Goal: Information Seeking & Learning: Find contact information

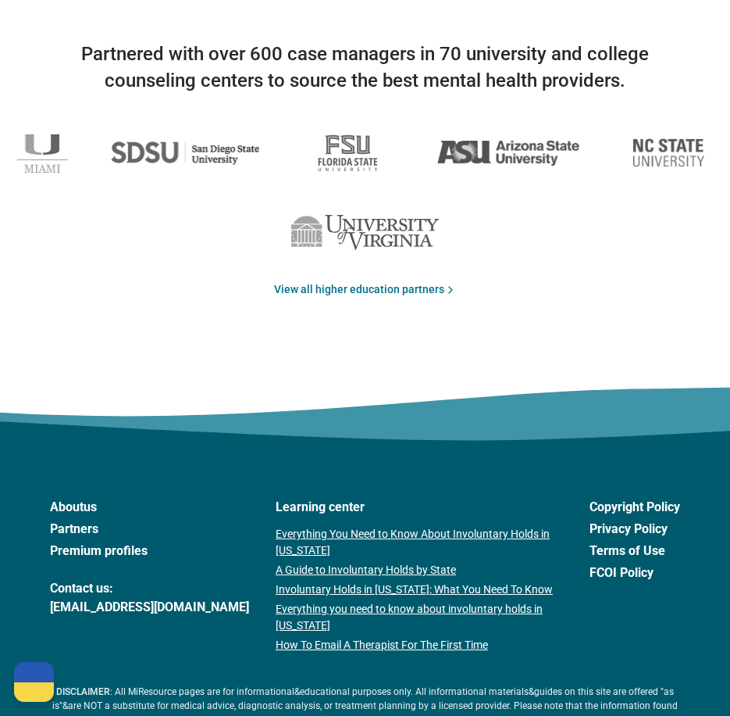
scroll to position [2760, 0]
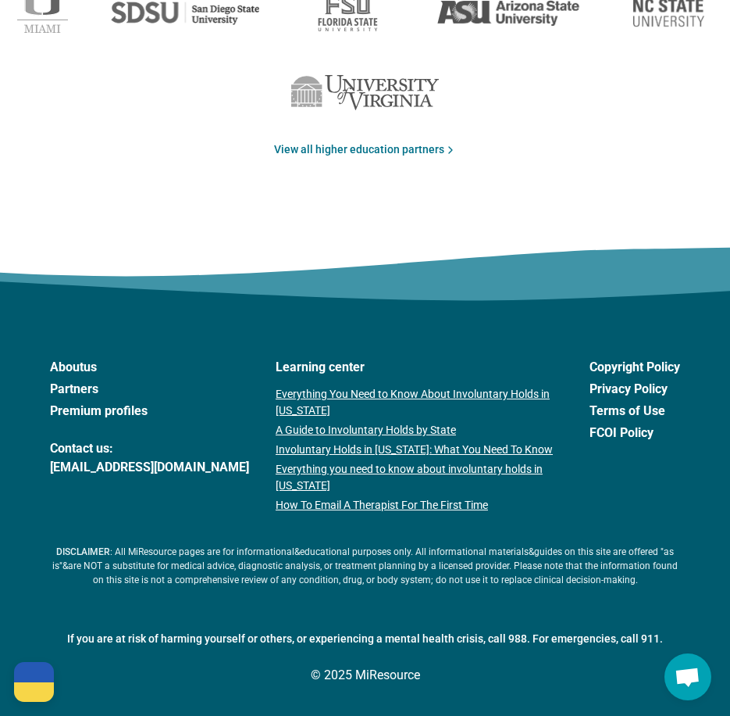
click at [83, 388] on link "Partners" at bounding box center [149, 389] width 199 height 19
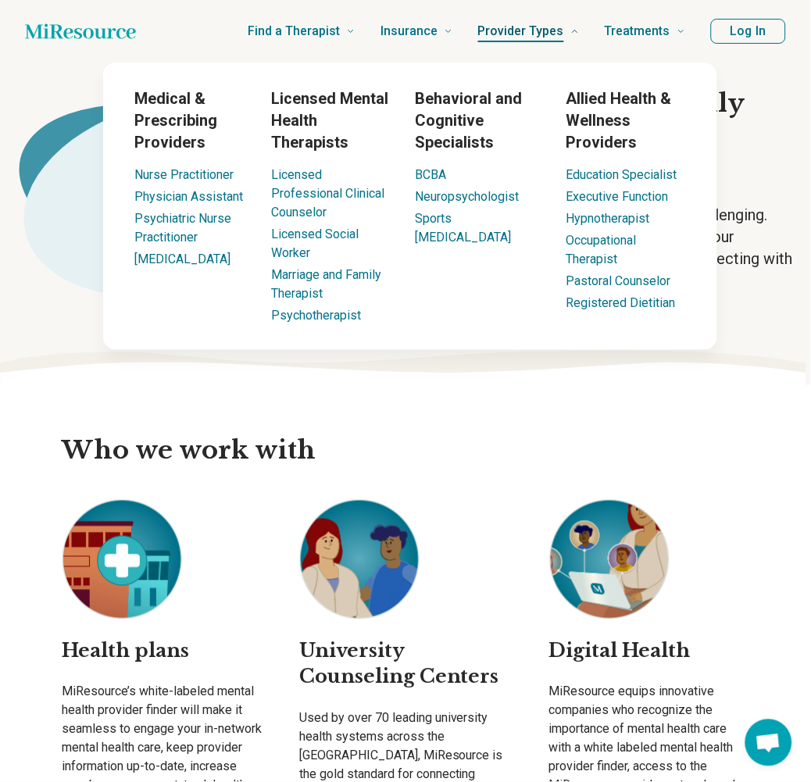
click at [495, 27] on span "Provider Types" at bounding box center [521, 31] width 86 height 22
click at [541, 24] on span "Provider Types" at bounding box center [521, 31] width 86 height 22
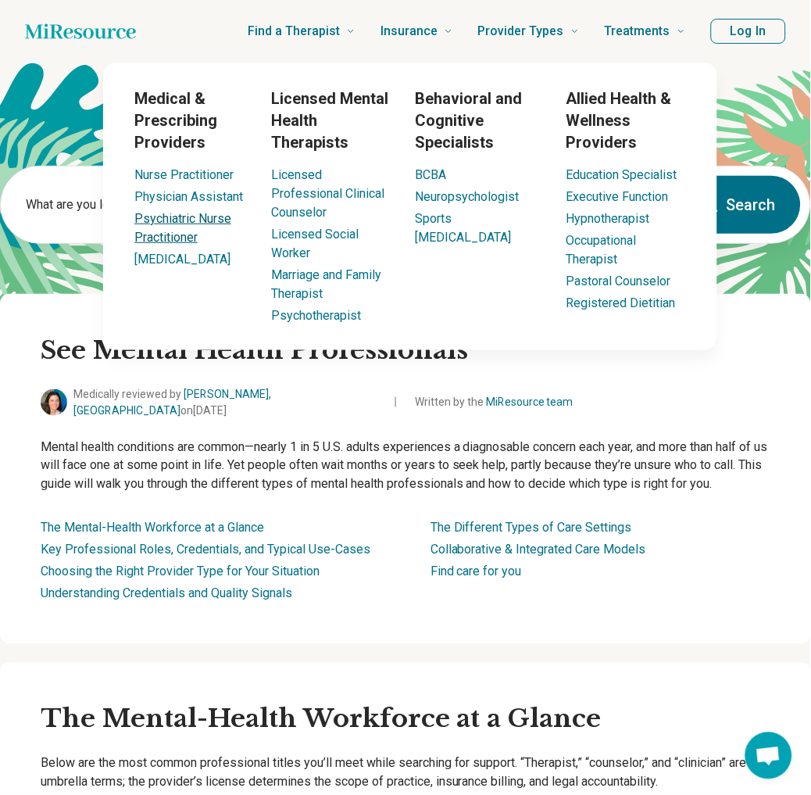
click at [223, 216] on link "Psychiatric Nurse Practitioner" at bounding box center [182, 228] width 97 height 34
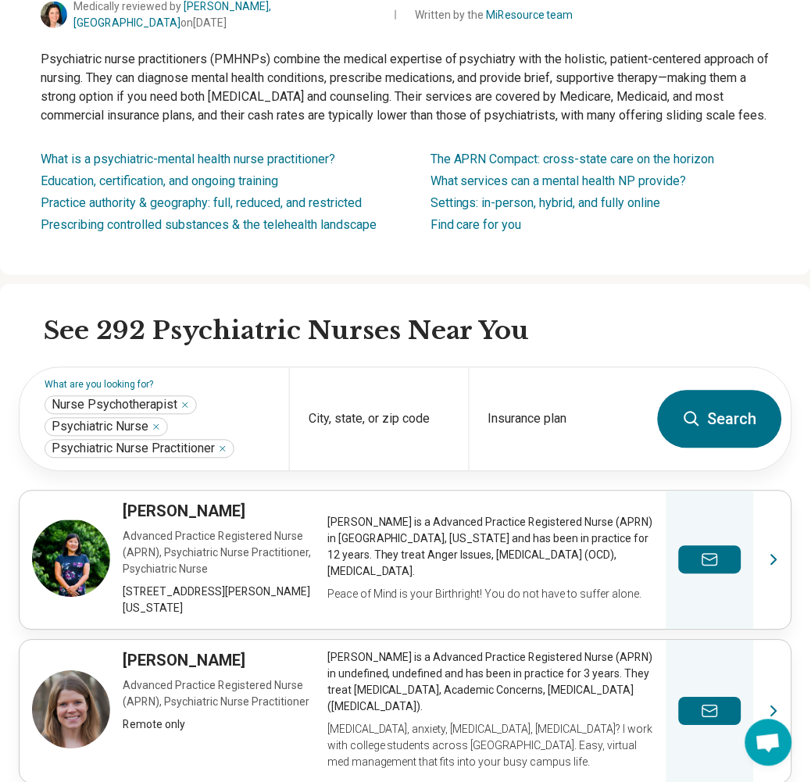
scroll to position [260, 0]
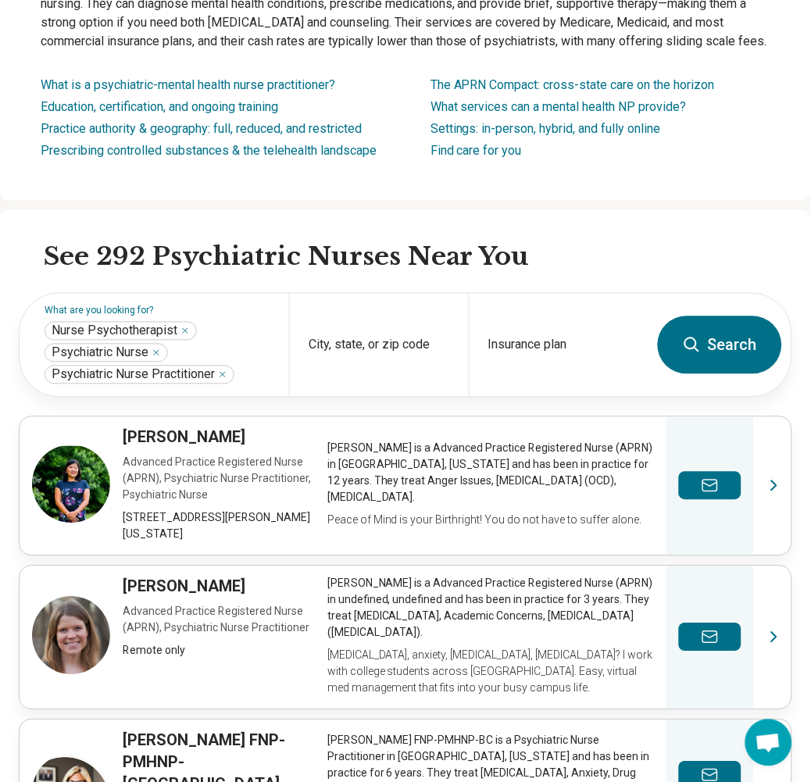
click at [698, 336] on icon at bounding box center [692, 345] width 19 height 19
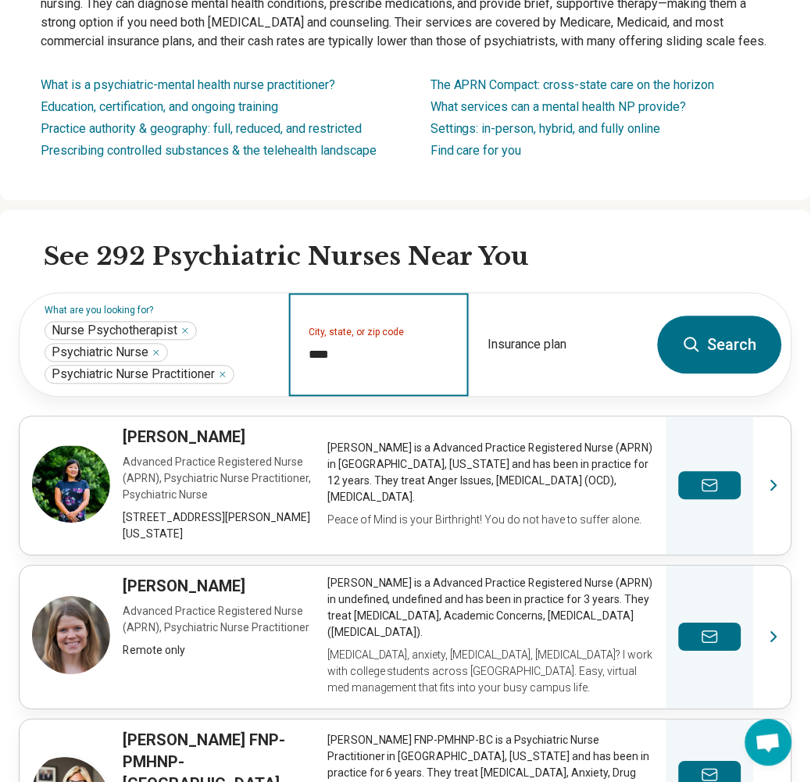
type input "*****"
click at [381, 350] on input "City, state, or zip code" at bounding box center [379, 355] width 141 height 19
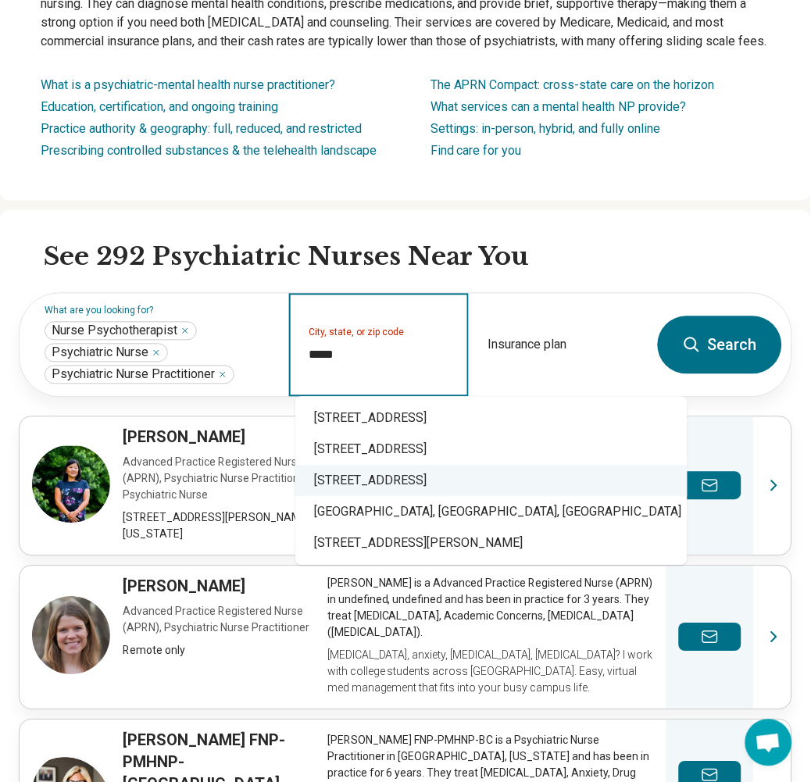
click at [450, 487] on div "221805 East 403 Pr Southeast, Kennewick, WA" at bounding box center [491, 481] width 392 height 31
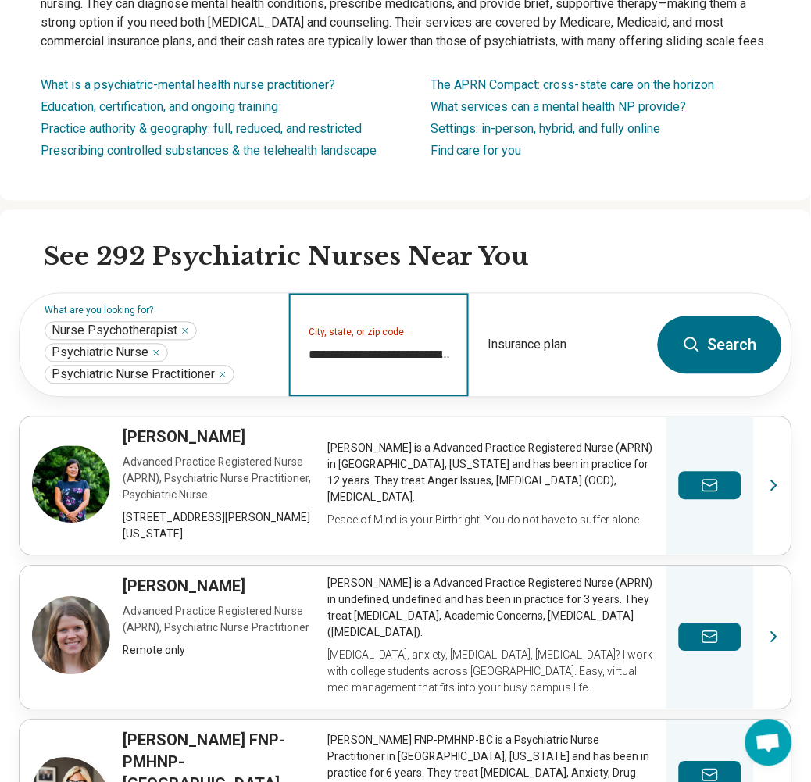
click at [448, 346] on input "**********" at bounding box center [379, 355] width 141 height 19
type input "**********"
click at [728, 348] on button "Search" at bounding box center [720, 345] width 124 height 58
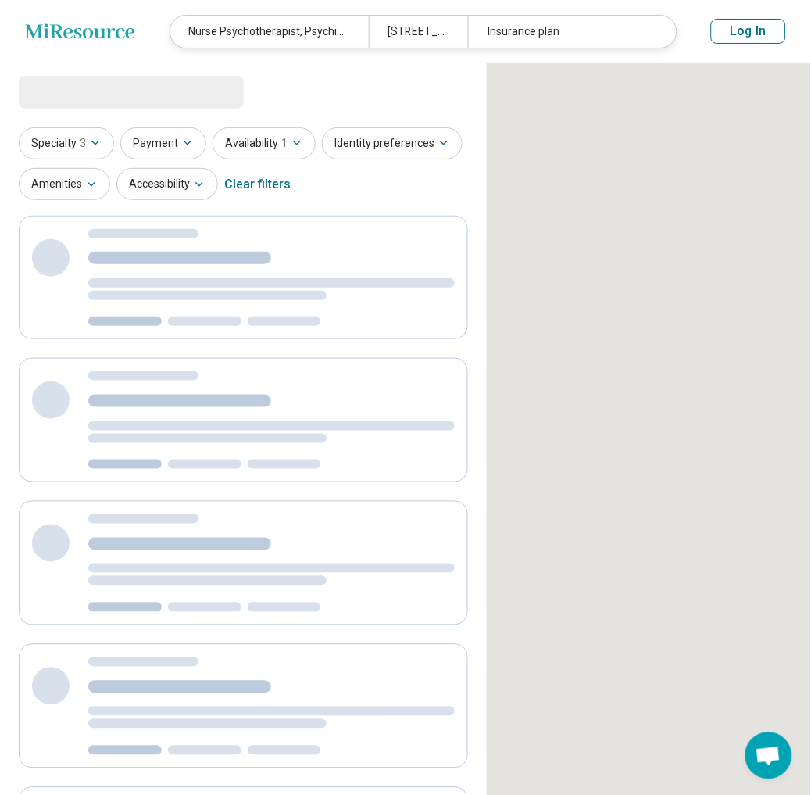
select select "***"
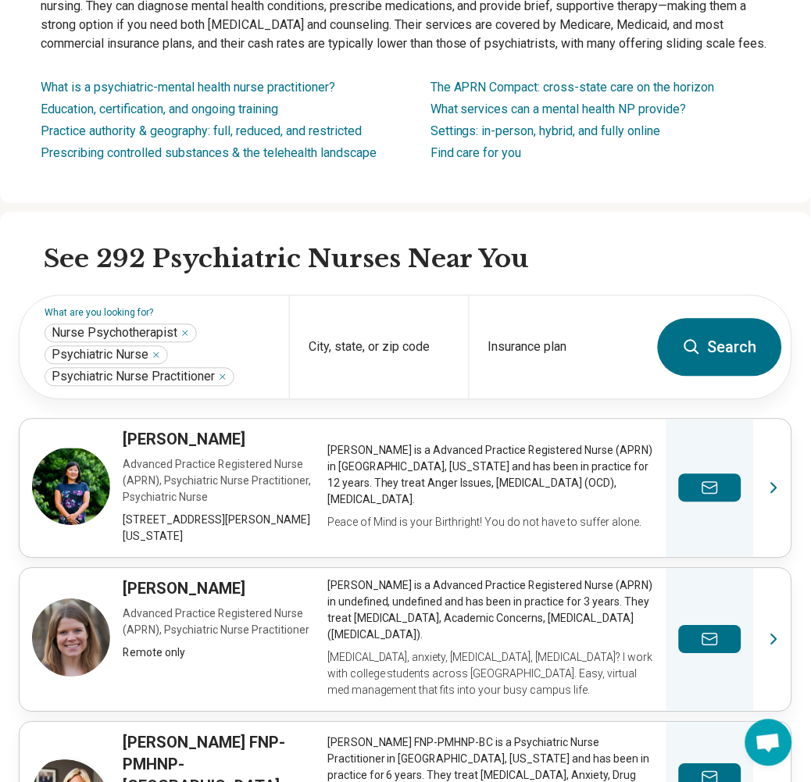
scroll to position [260, 0]
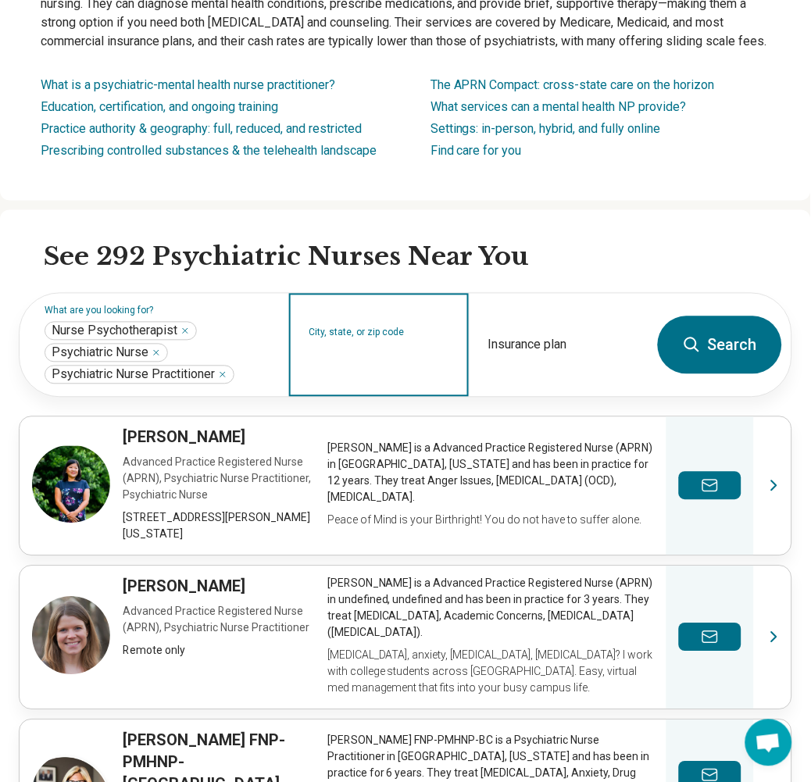
click at [397, 346] on input "City, state, or zip code" at bounding box center [379, 355] width 141 height 19
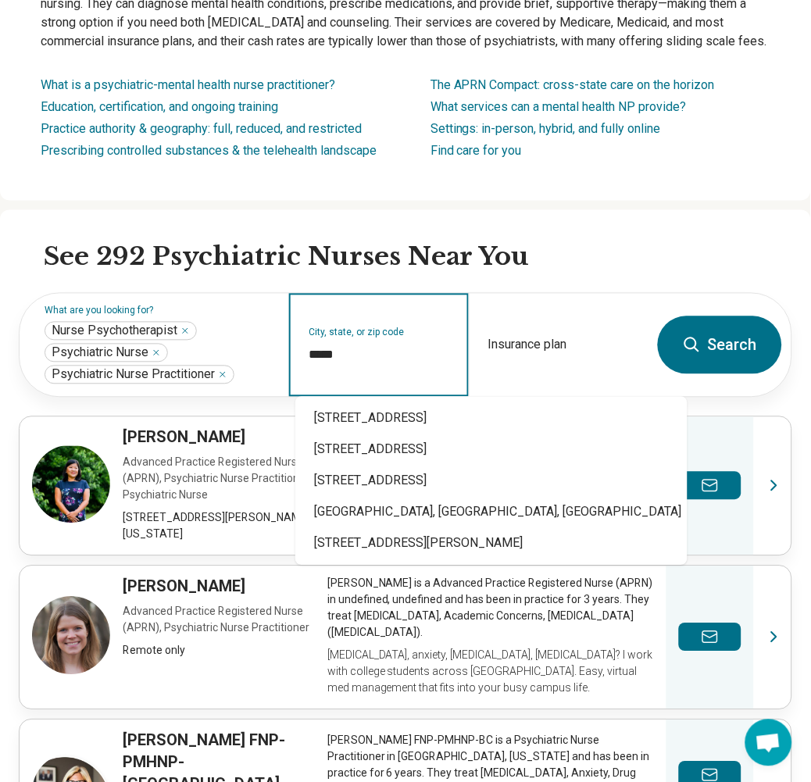
type input "*****"
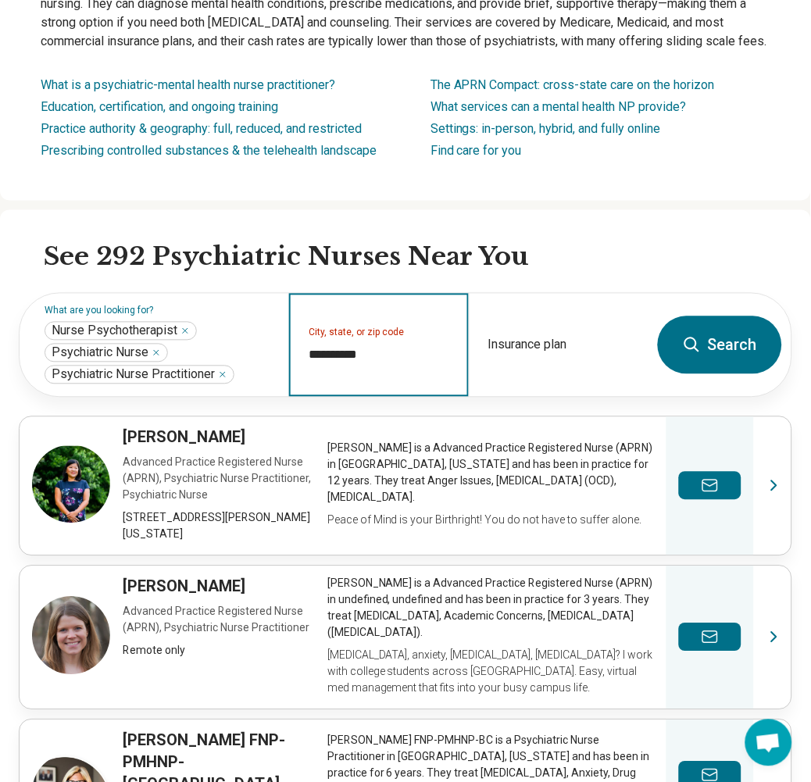
type input "**********"
click at [730, 336] on button "Search" at bounding box center [720, 345] width 124 height 58
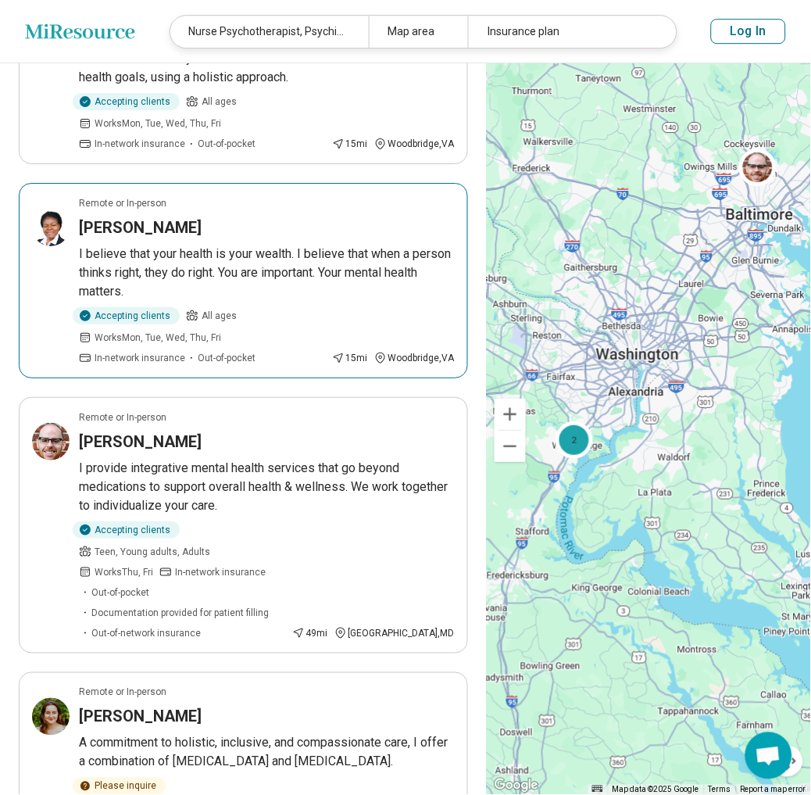
scroll to position [775, 0]
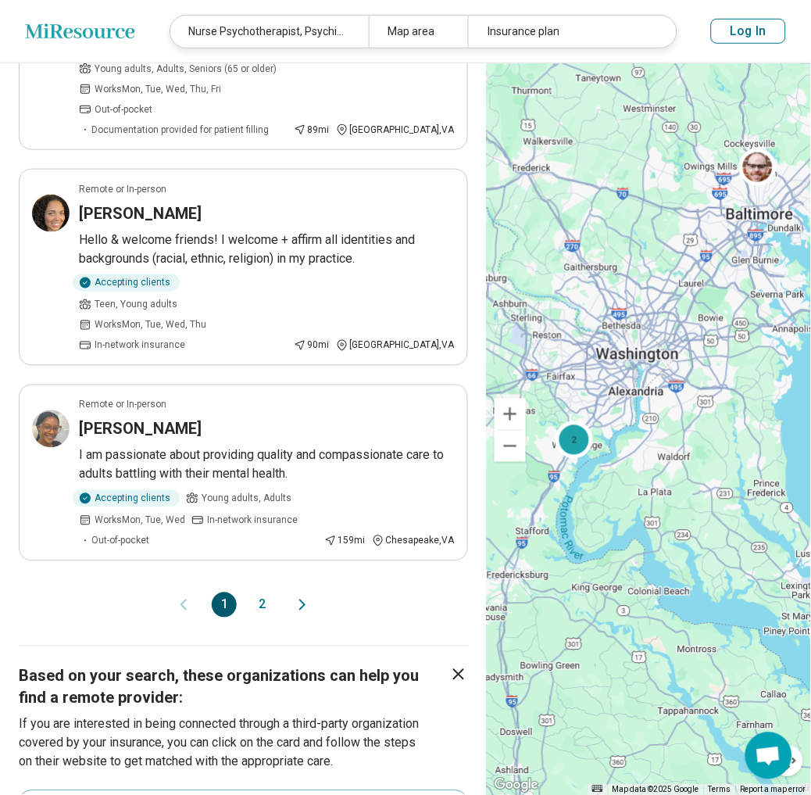
scroll to position [1996, 0]
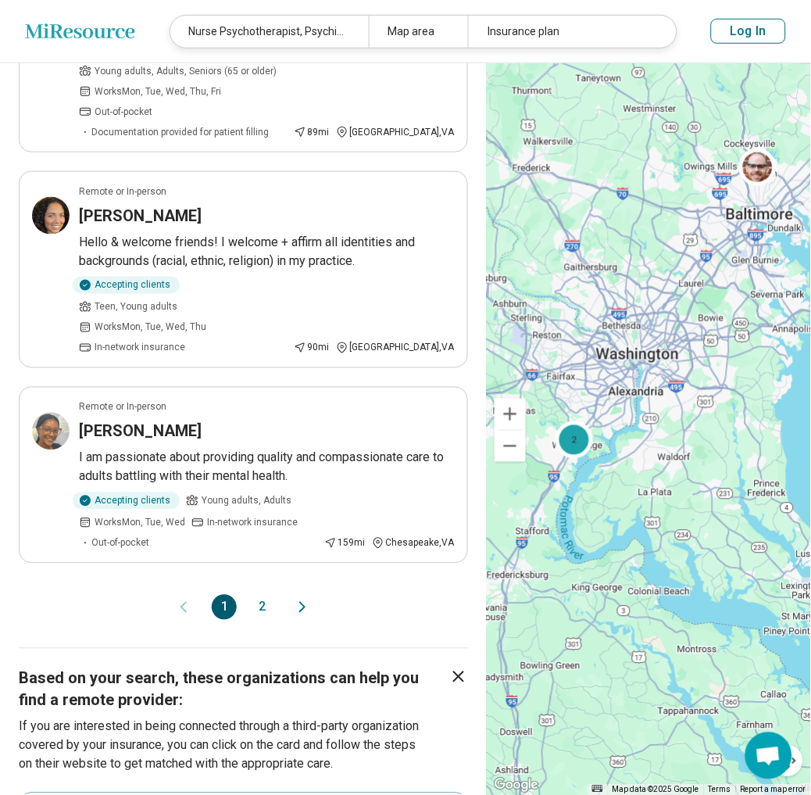
click at [299, 595] on button "Next page" at bounding box center [302, 607] width 19 height 25
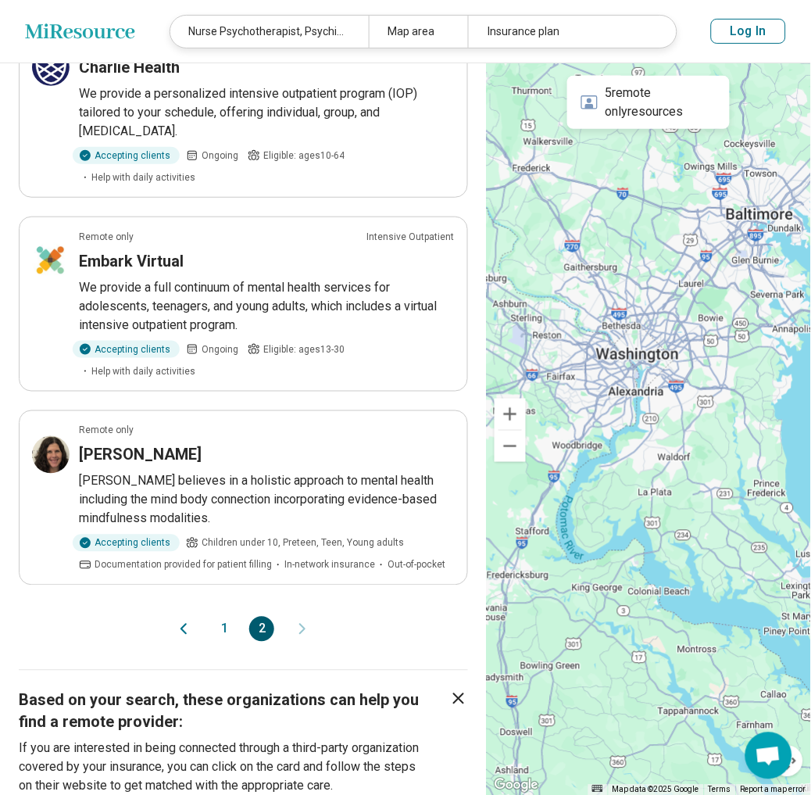
scroll to position [868, 0]
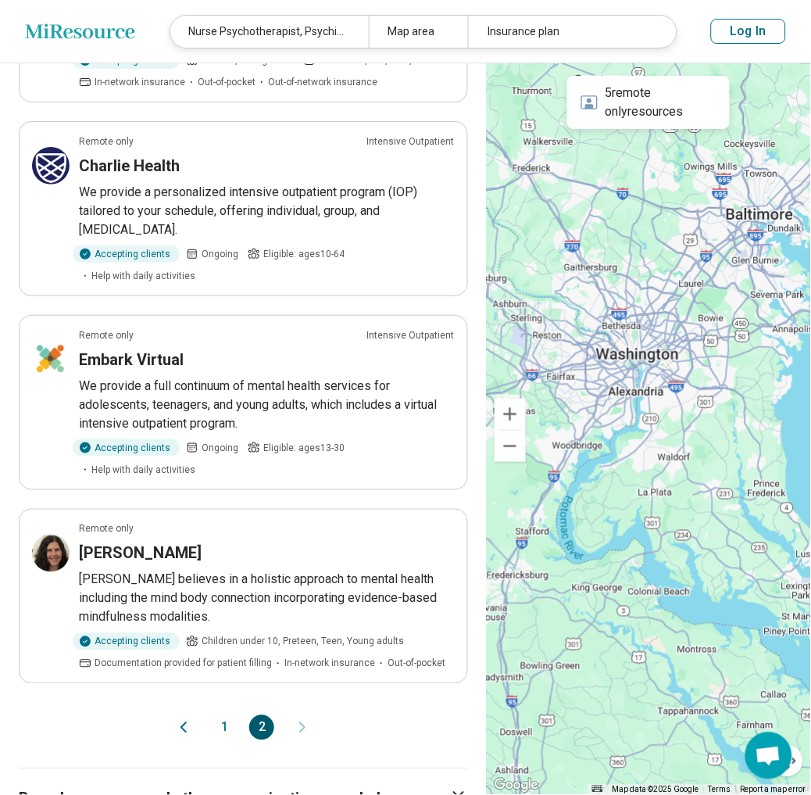
click at [183, 703] on icon "Previous page" at bounding box center [183, 727] width 19 height 19
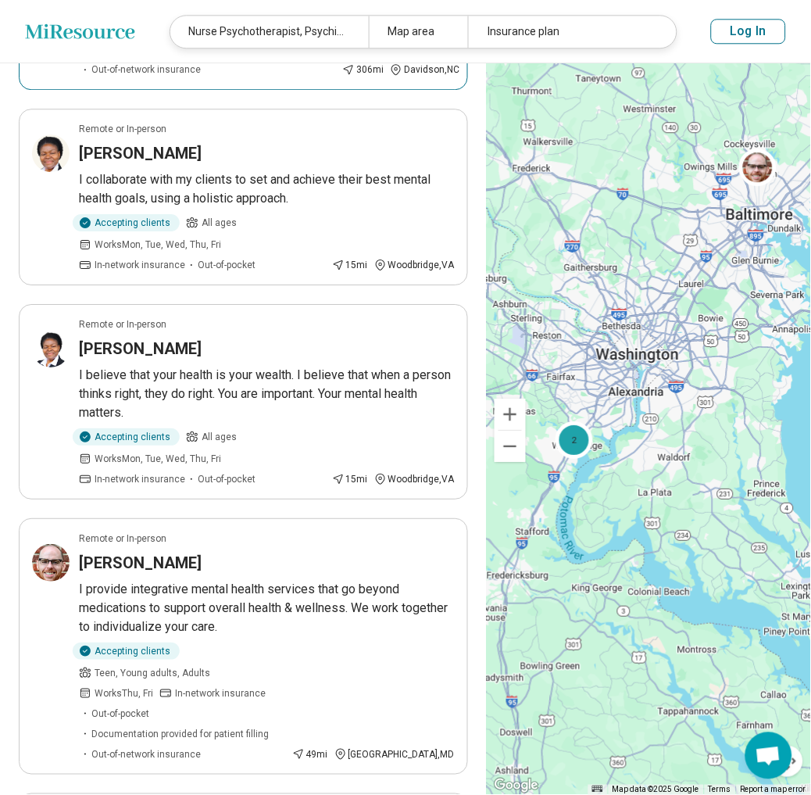
scroll to position [0, 0]
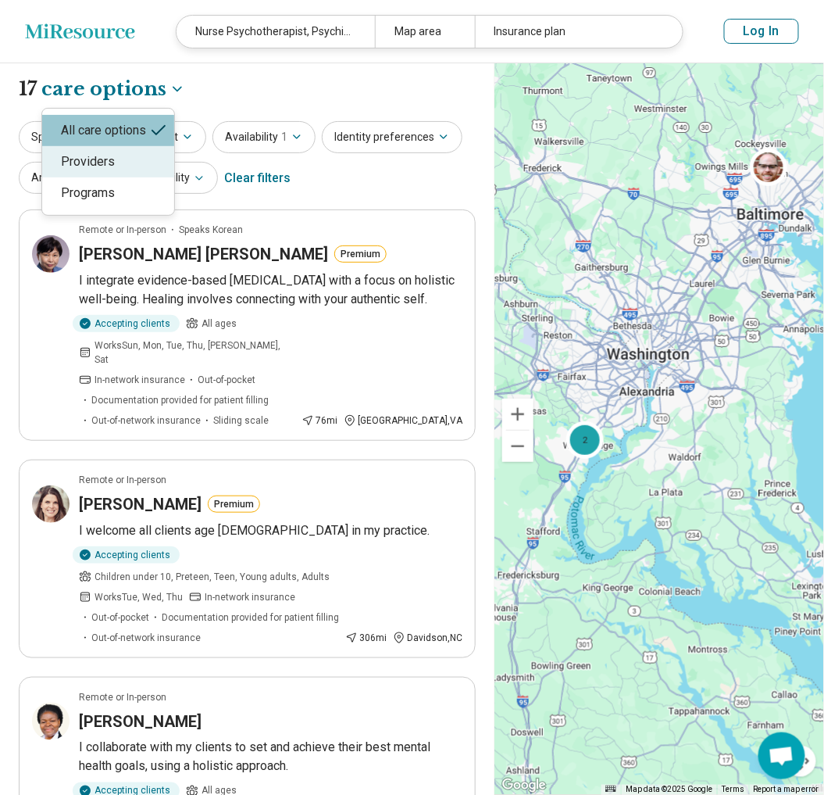
click at [98, 170] on div "Providers" at bounding box center [108, 161] width 132 height 31
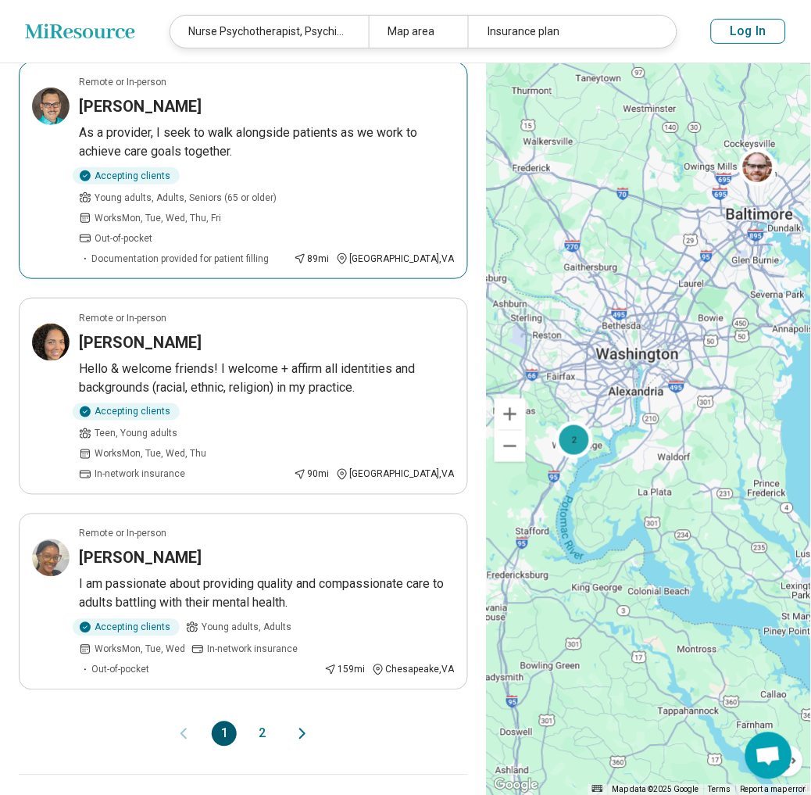
scroll to position [1823, 0]
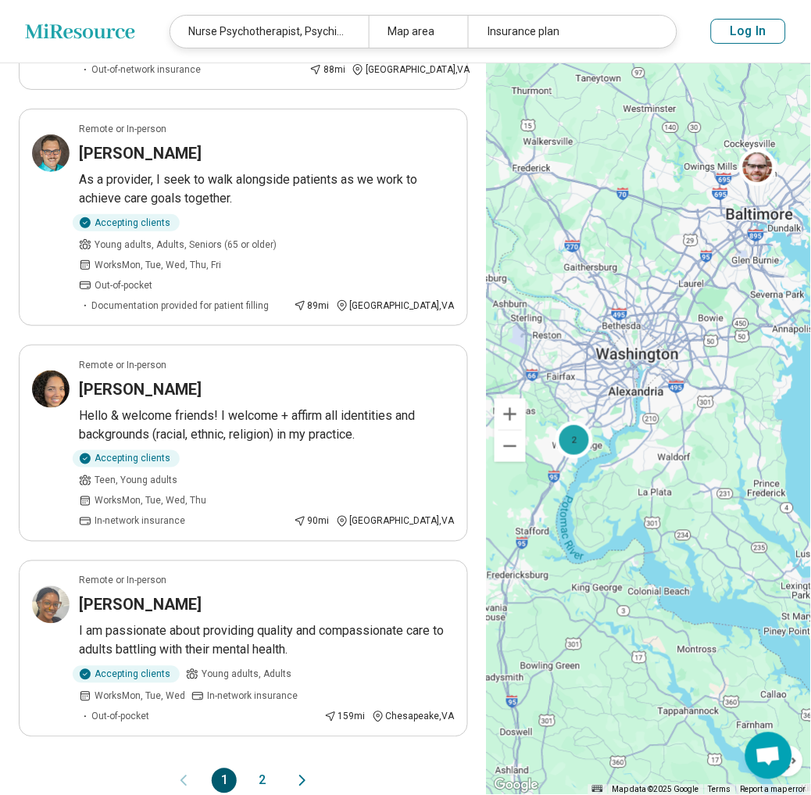
click at [303, 703] on icon "Next page" at bounding box center [302, 780] width 19 height 19
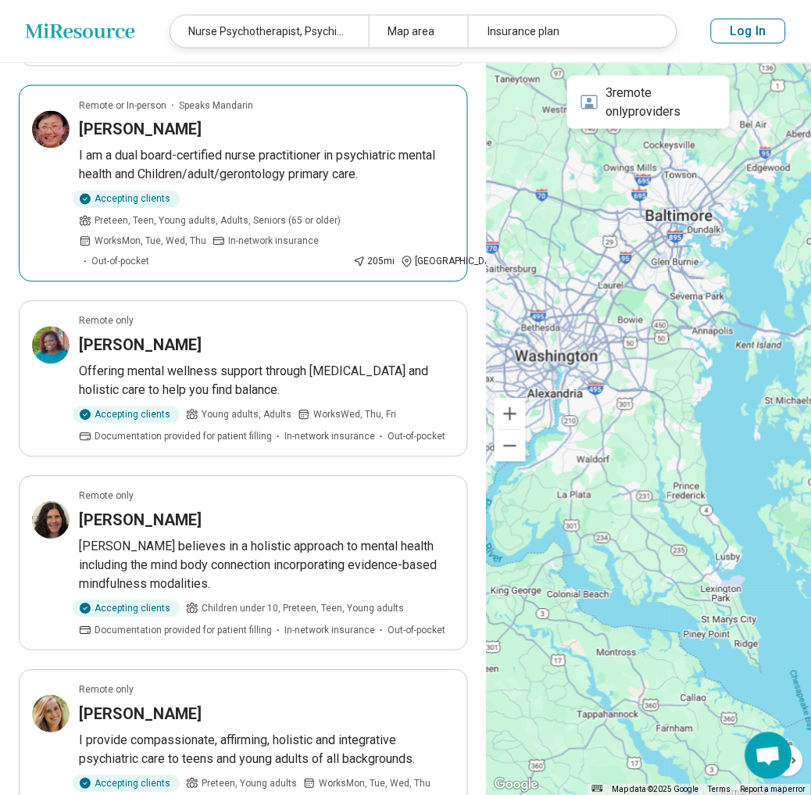
scroll to position [130, 0]
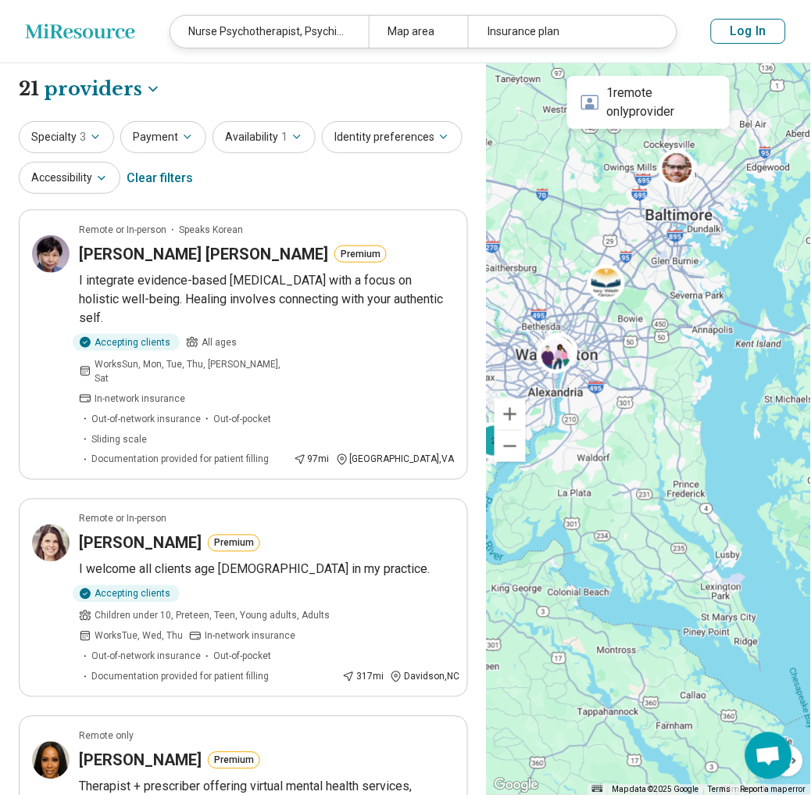
click at [152, 181] on div "Clear filters" at bounding box center [160, 178] width 66 height 38
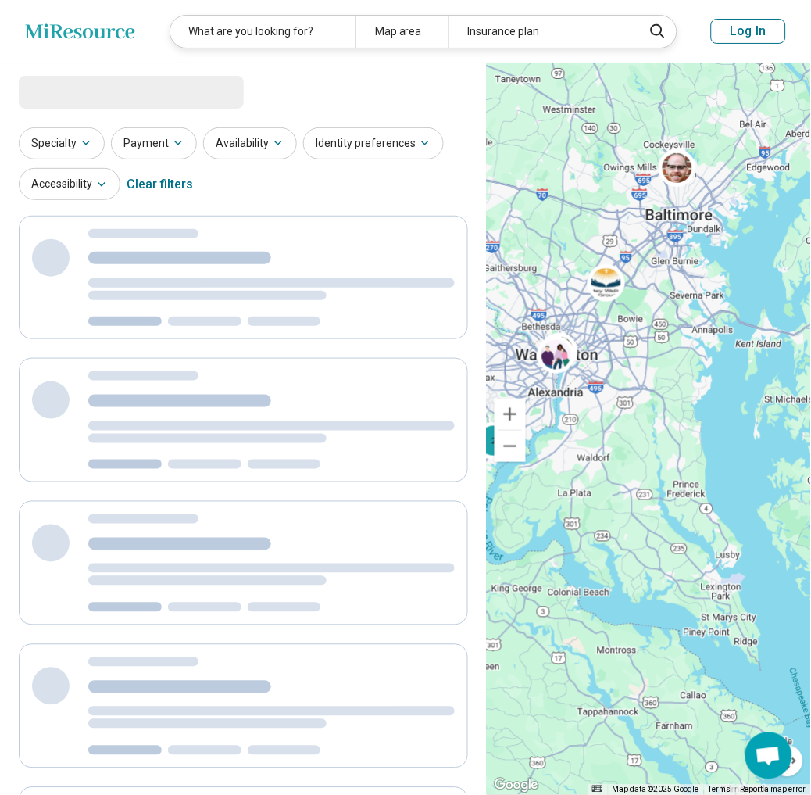
select select "********"
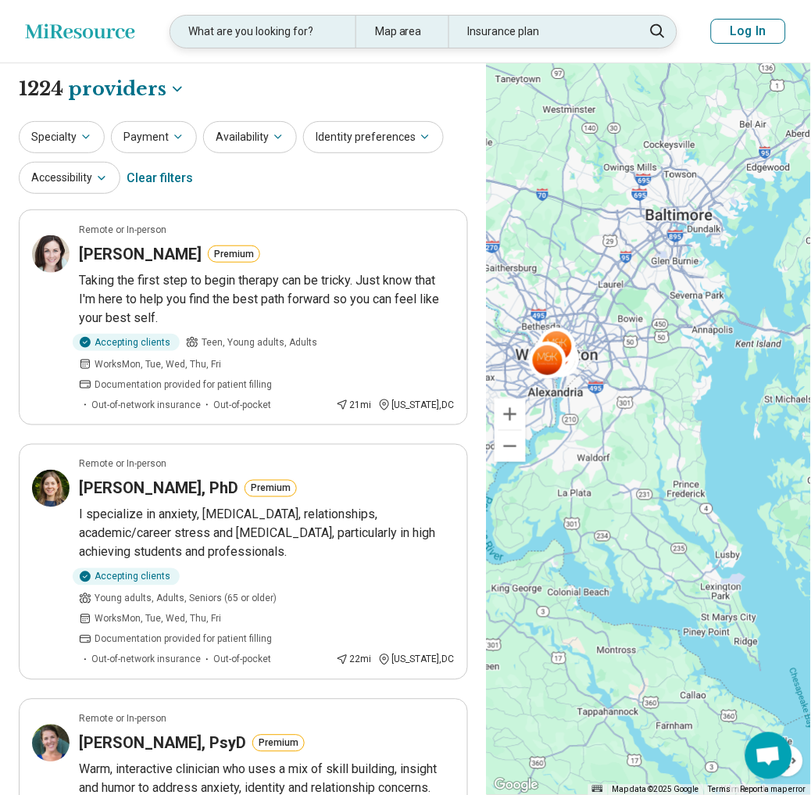
click at [662, 31] on icon at bounding box center [658, 31] width 14 height 14
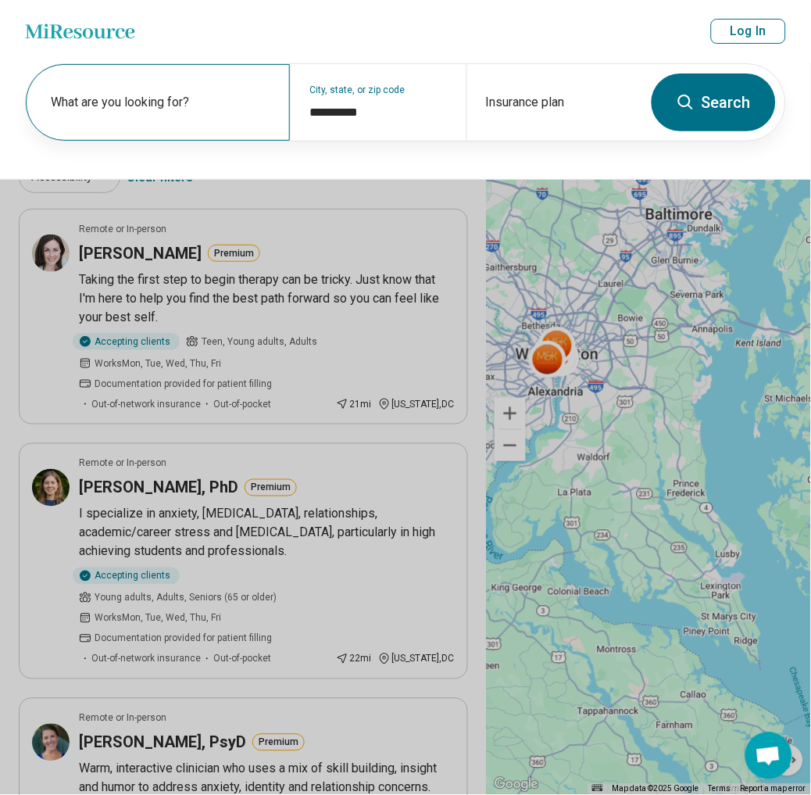
click at [279, 90] on div "What are you looking for?" at bounding box center [158, 102] width 264 height 77
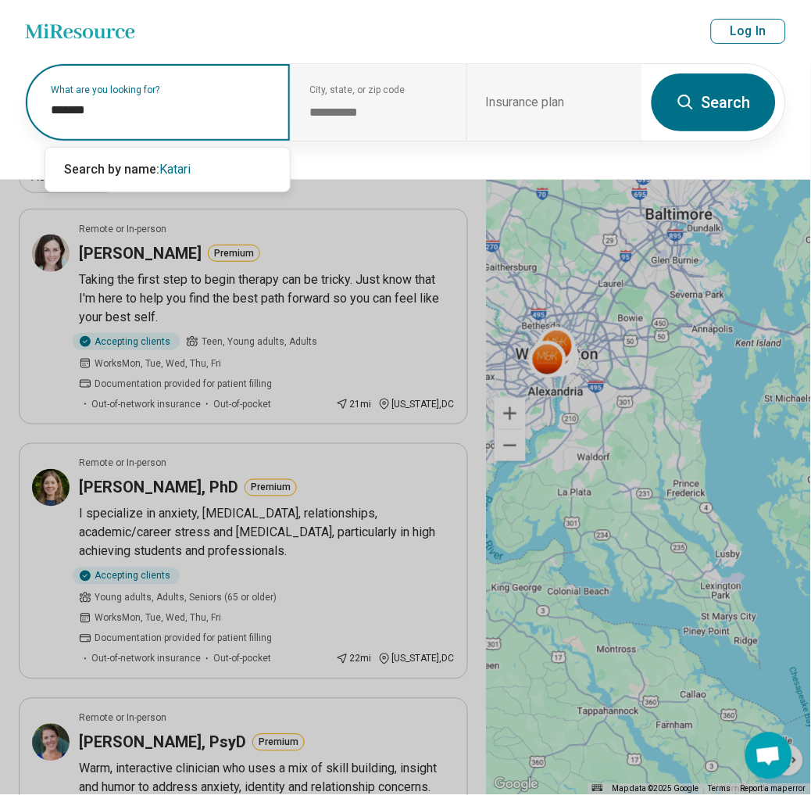
type input "********"
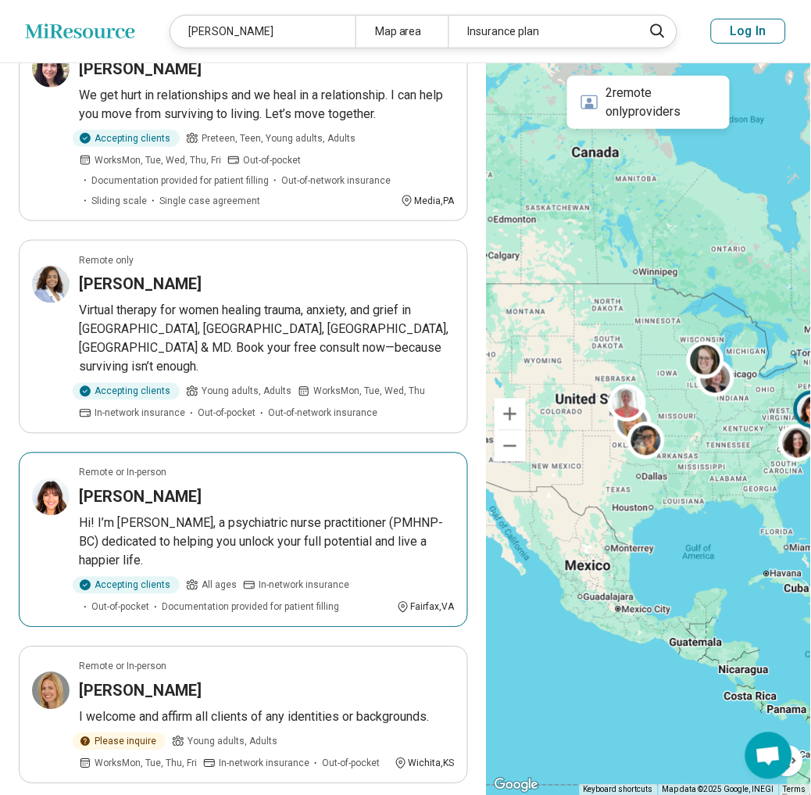
scroll to position [173, 0]
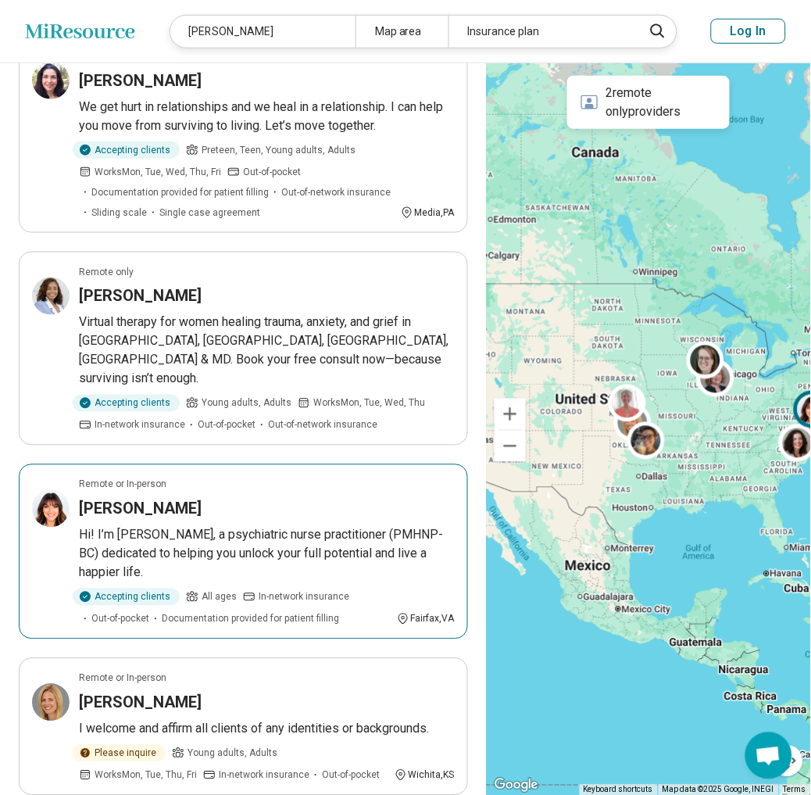
click at [154, 498] on h3 "Katarina Mijic-Barisic" at bounding box center [140, 509] width 123 height 22
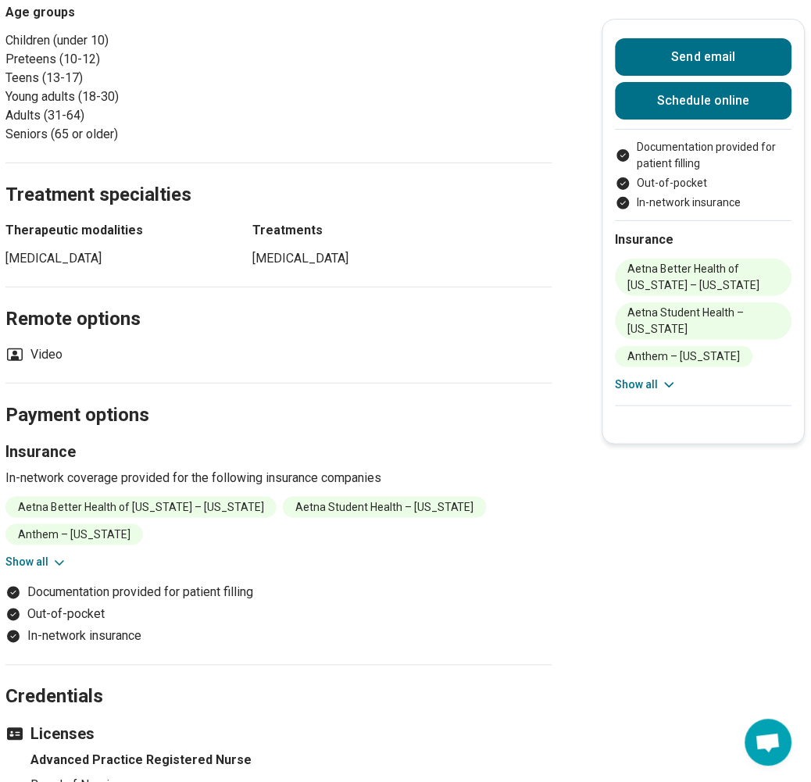
scroll to position [868, 0]
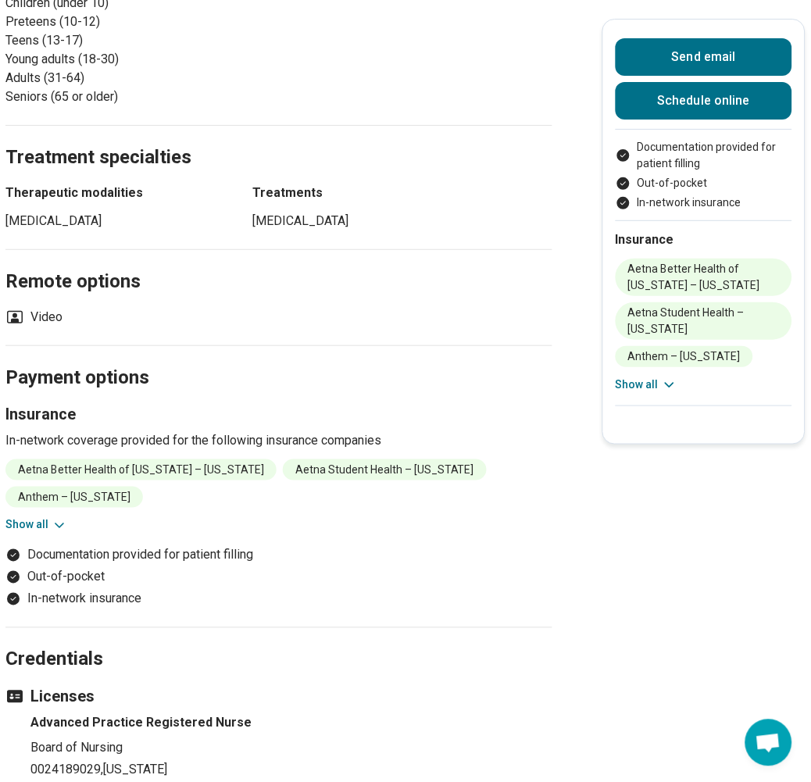
click at [52, 517] on button "Show all" at bounding box center [36, 525] width 62 height 16
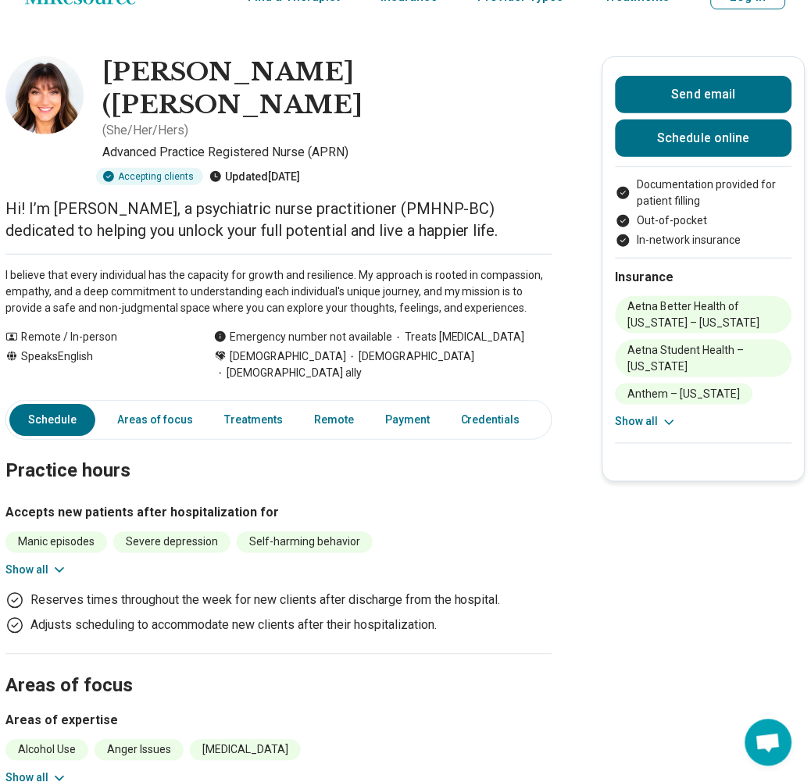
scroll to position [0, 0]
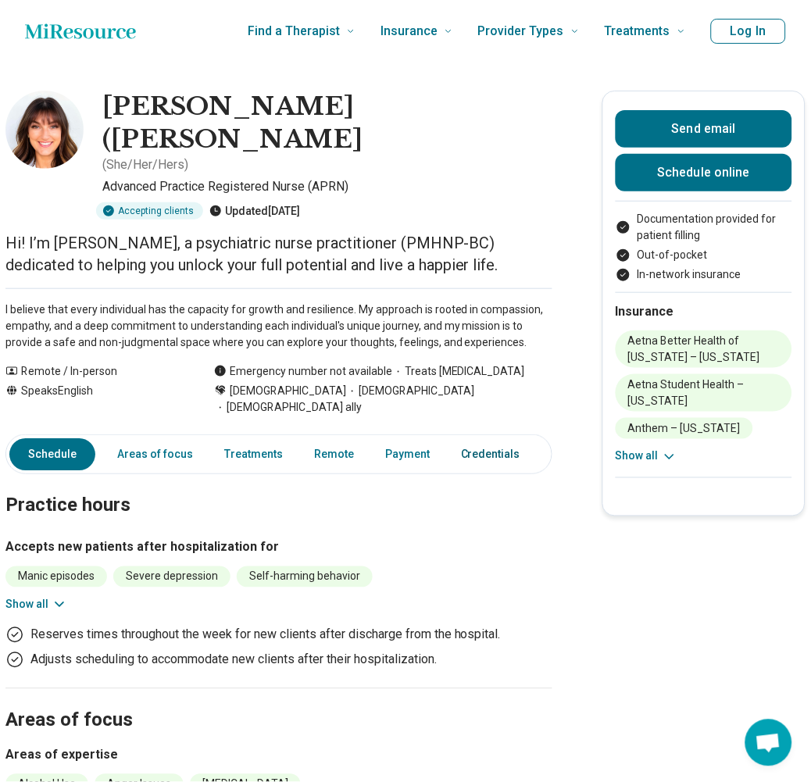
click at [478, 438] on link "Credentials" at bounding box center [491, 454] width 78 height 32
click at [542, 438] on link "Other" at bounding box center [570, 454] width 56 height 32
click at [399, 438] on link "Payment" at bounding box center [407, 454] width 63 height 32
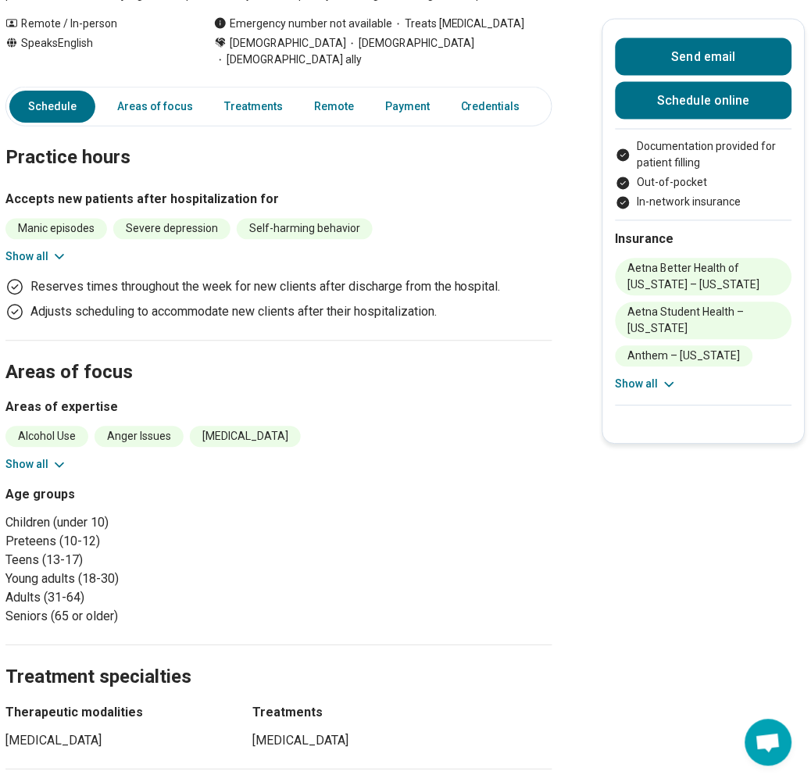
scroll to position [868, 0]
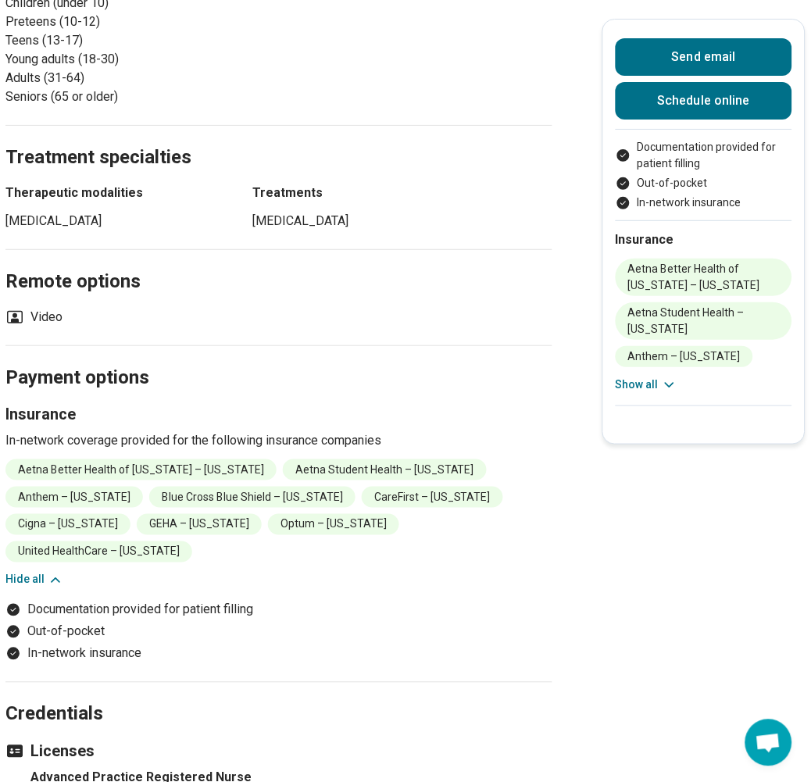
click at [694, 597] on main "[PERSON_NAME] (Kat) [PERSON_NAME] ( She/Her/Hers ) Advanced Practice Registered…" at bounding box center [405, 72] width 811 height 1754
